Goal: Task Accomplishment & Management: Manage account settings

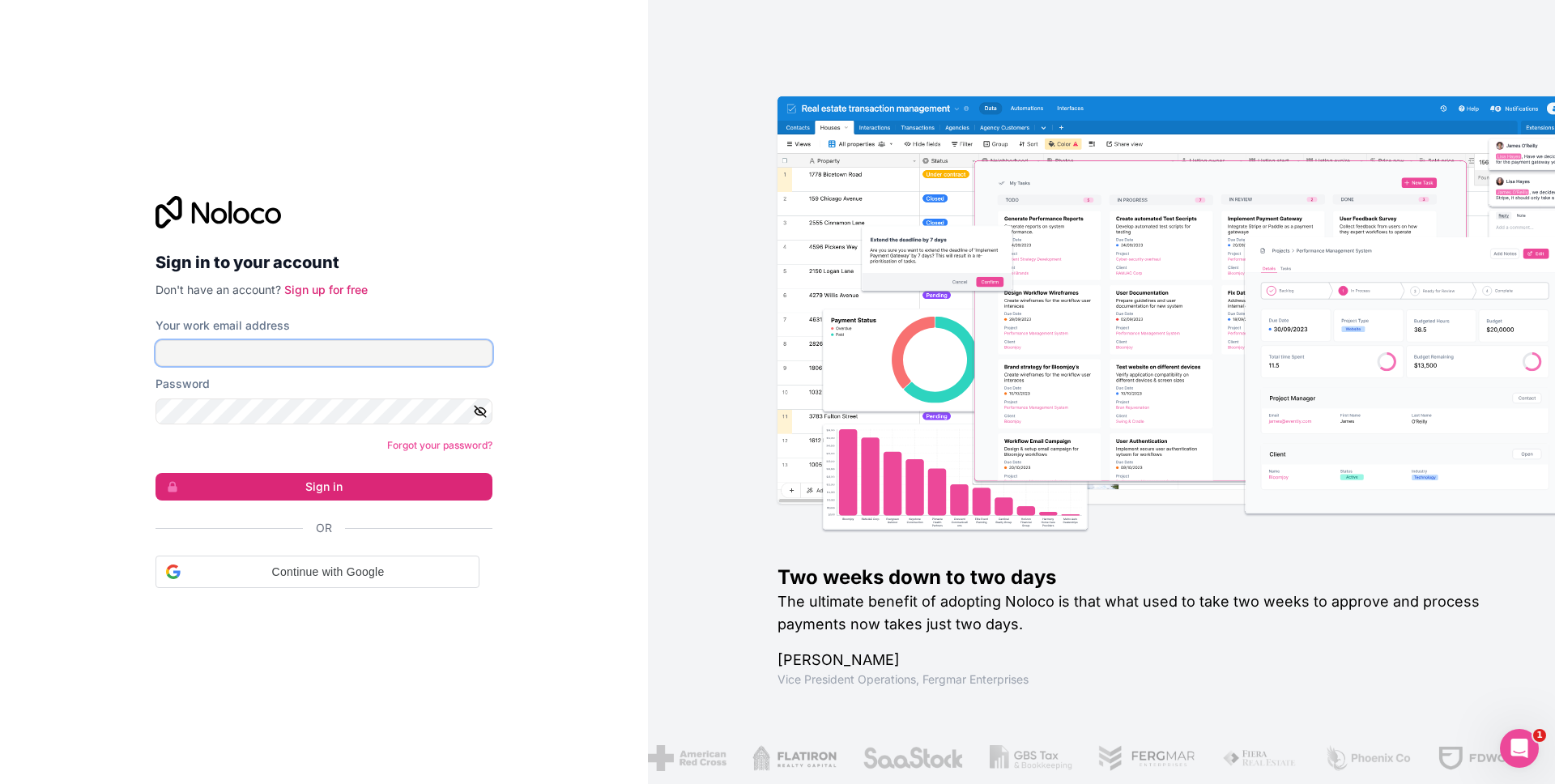
type input "[PERSON_NAME][EMAIL_ADDRESS][DOMAIN_NAME]"
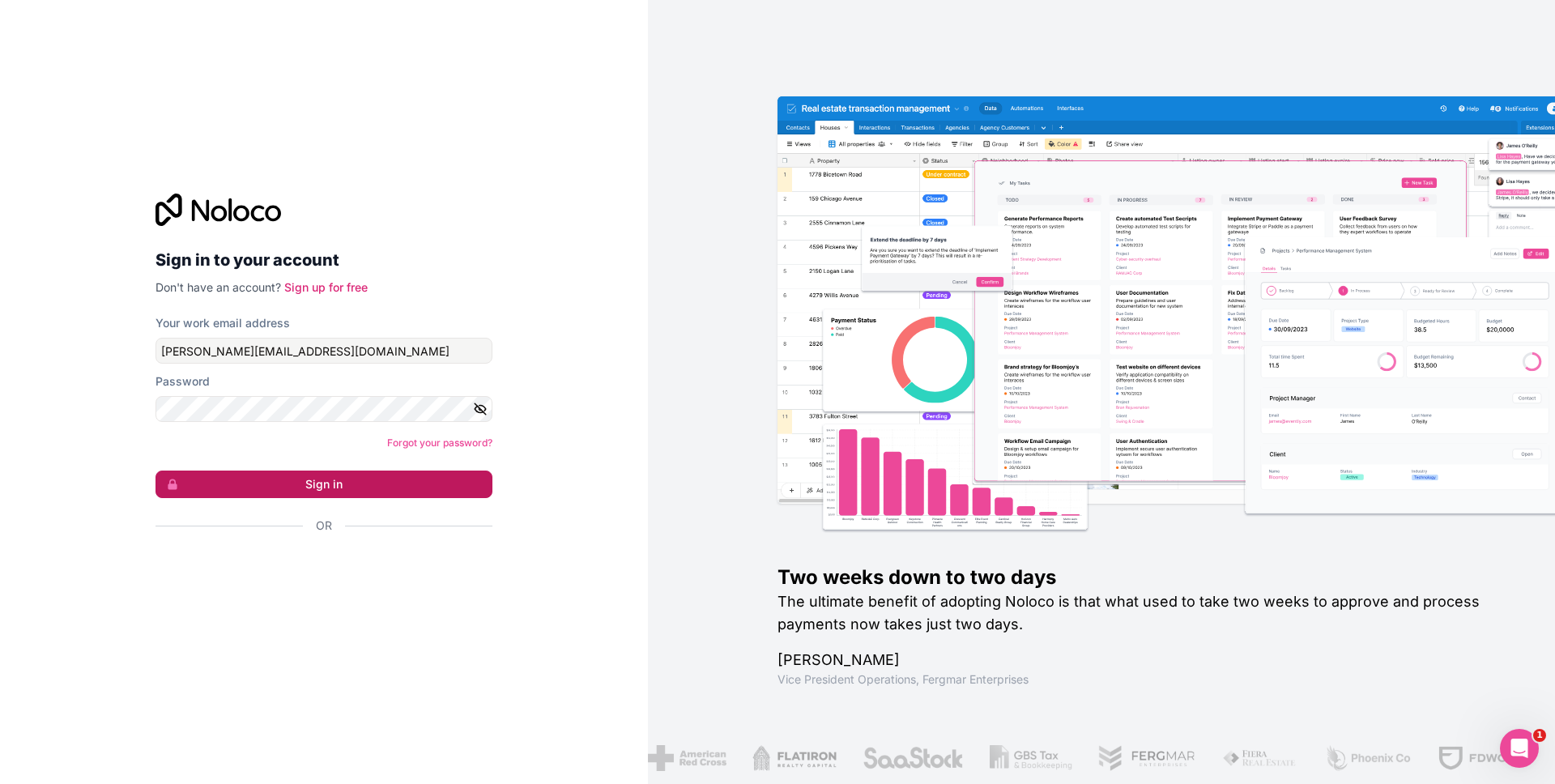
click at [331, 479] on button "Sign in" at bounding box center [324, 484] width 337 height 28
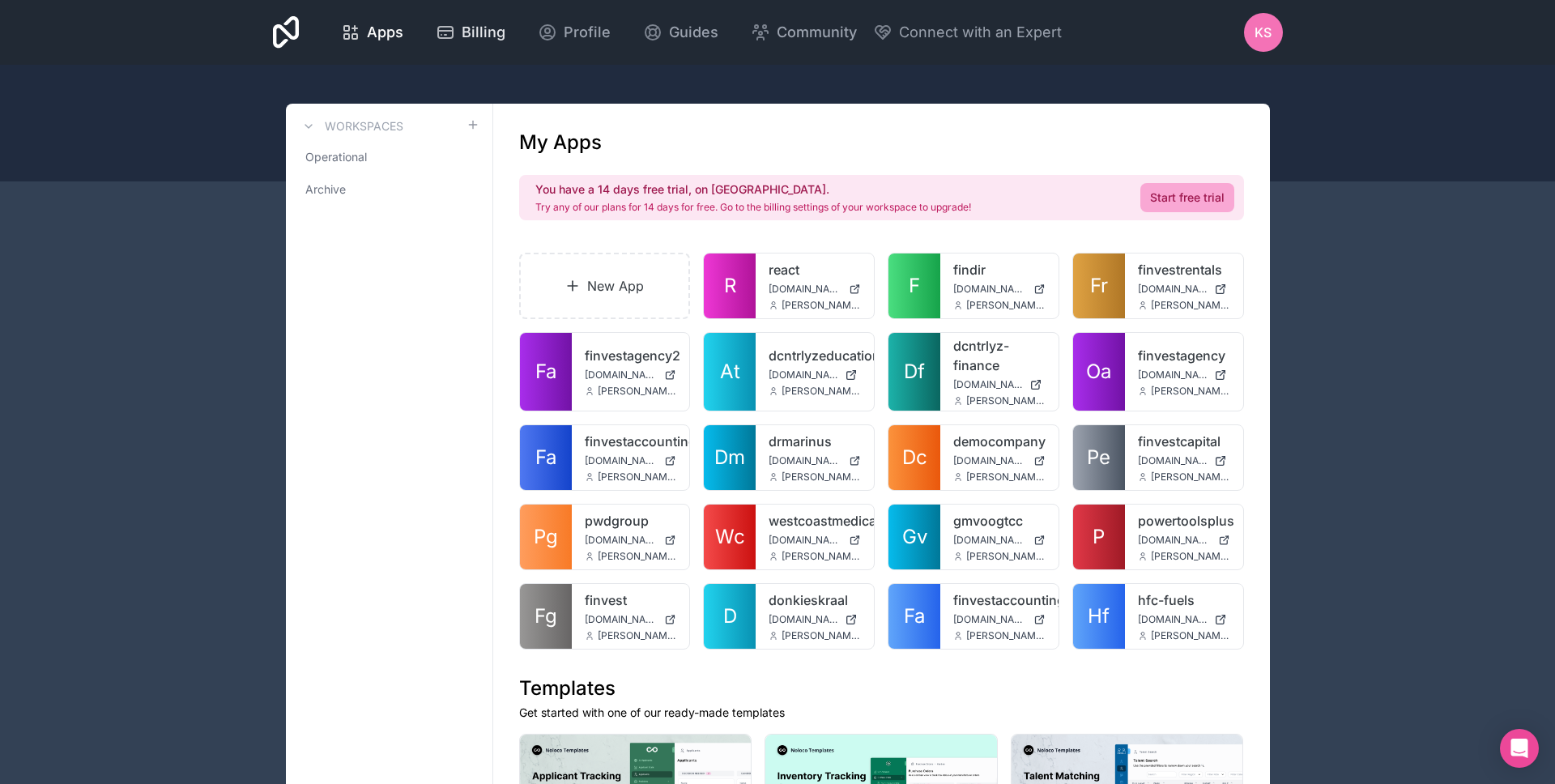
click at [487, 33] on span "Billing" at bounding box center [483, 32] width 43 height 23
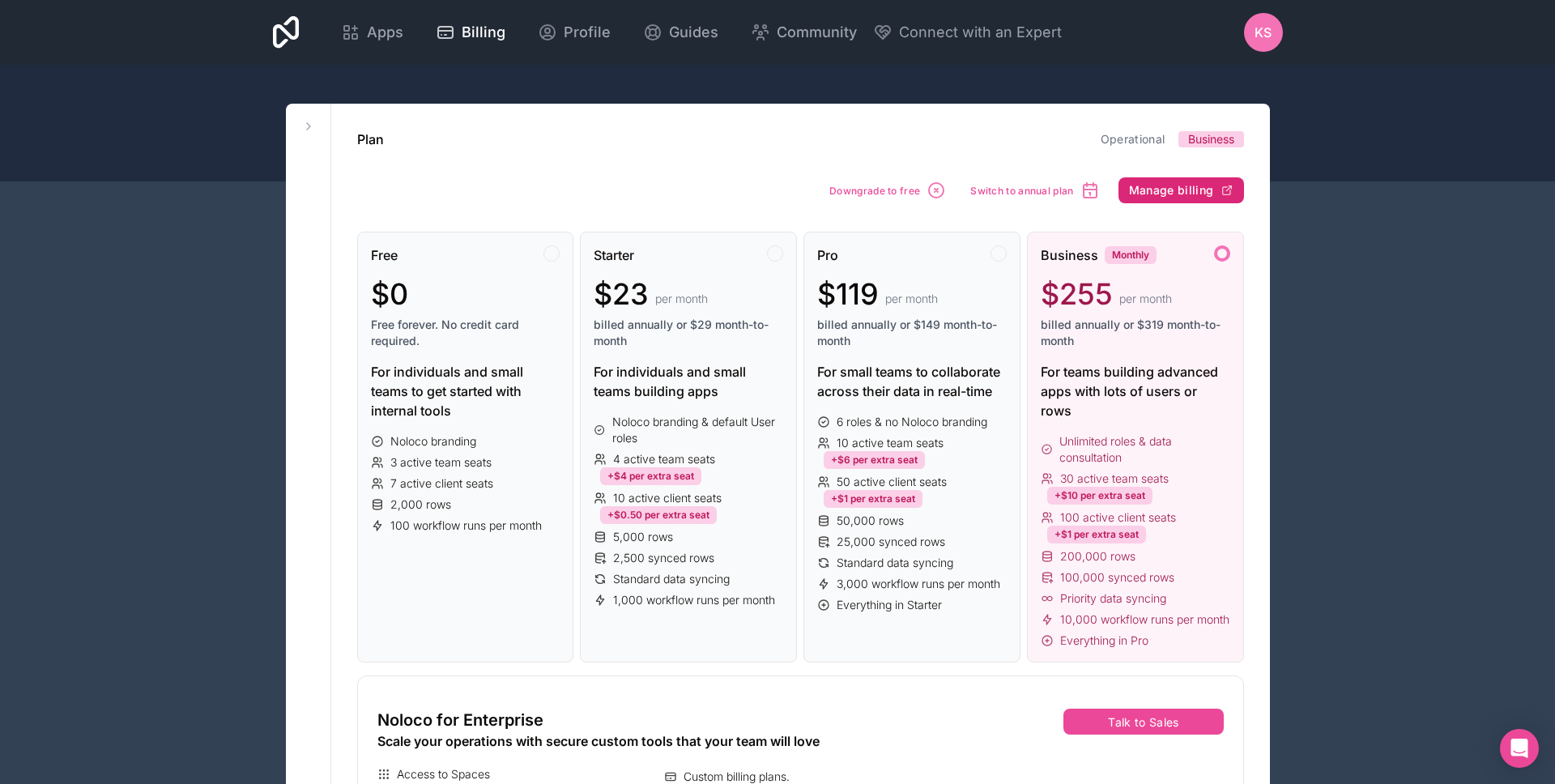
click at [1185, 186] on span "Manage billing" at bounding box center [1171, 189] width 85 height 14
